Goal: Find specific page/section

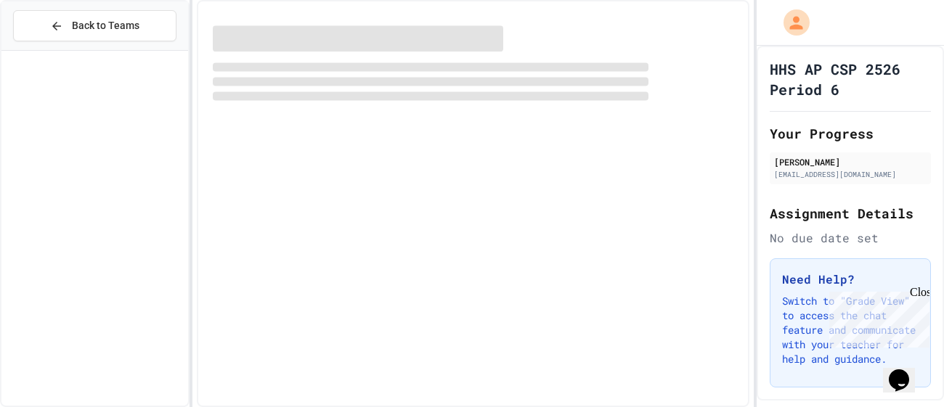
scroll to position [710, 0]
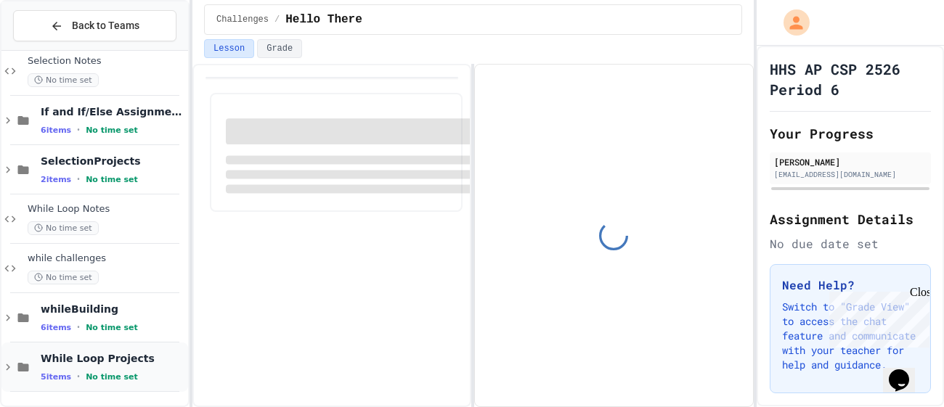
click at [9, 367] on icon at bounding box center [8, 367] width 4 height 7
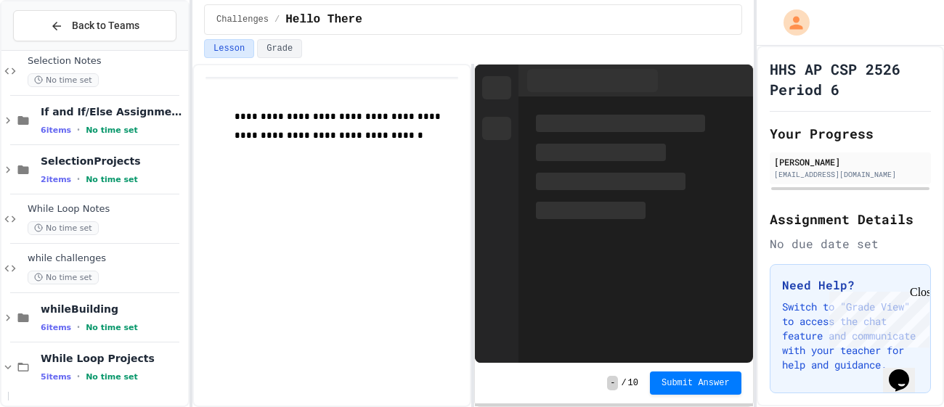
scroll to position [957, 0]
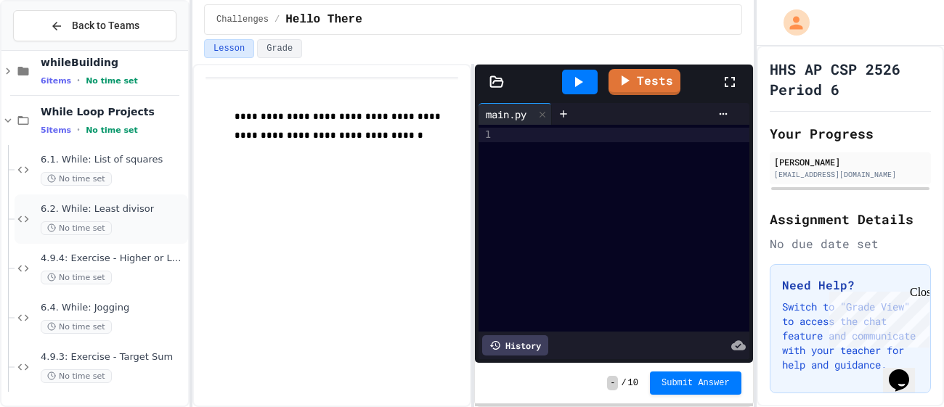
click at [118, 214] on span "6.2. While: Least divisor" at bounding box center [113, 209] width 144 height 12
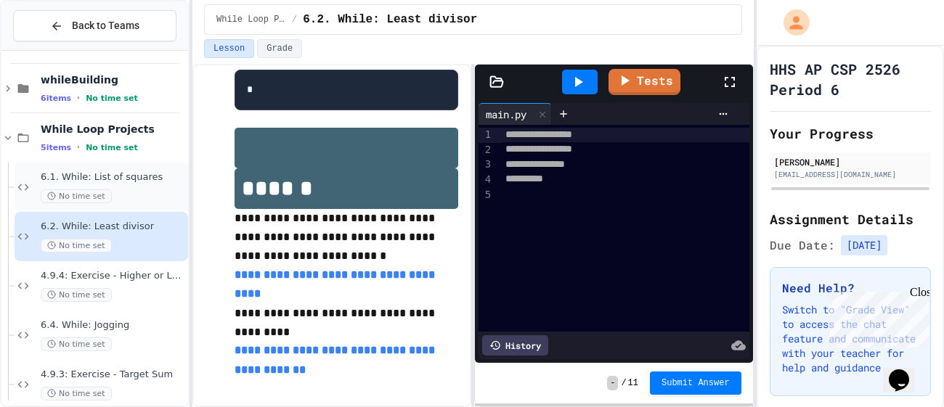
scroll to position [957, 0]
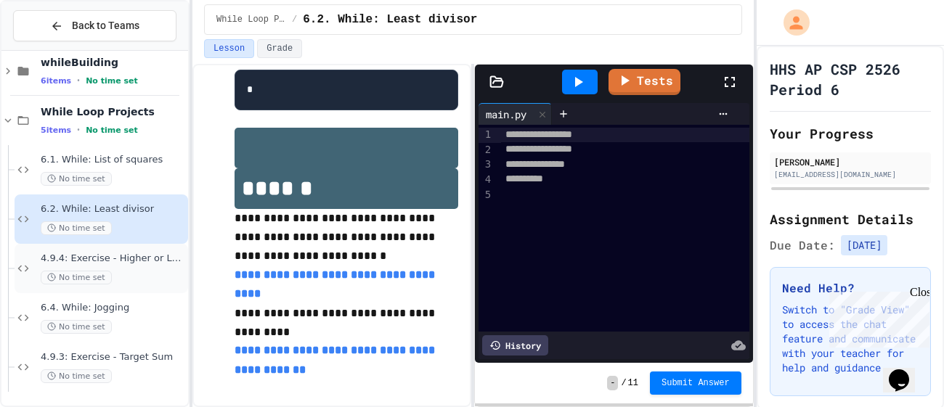
click at [139, 268] on div "4.9.4: Exercise - Higher or Lower I No time set" at bounding box center [113, 269] width 144 height 32
